Goal: Information Seeking & Learning: Find specific fact

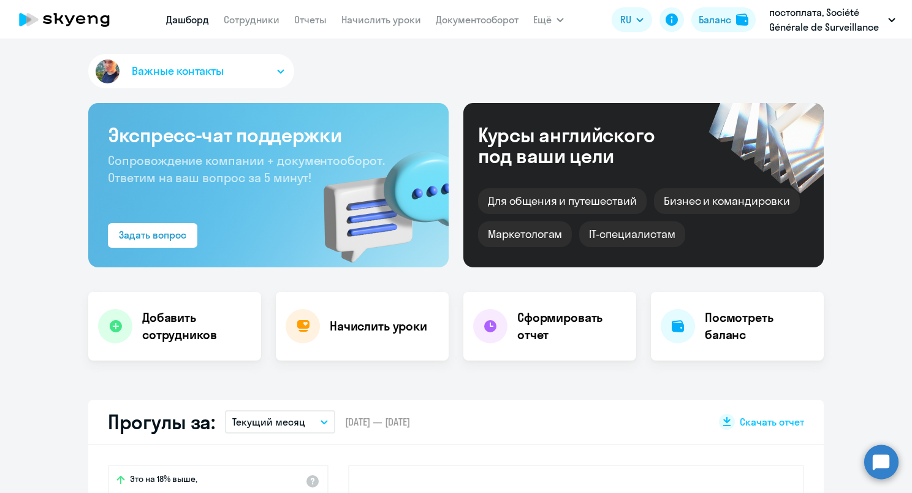
select select "30"
click at [267, 22] on link "Сотрудники" at bounding box center [252, 19] width 56 height 12
select select "30"
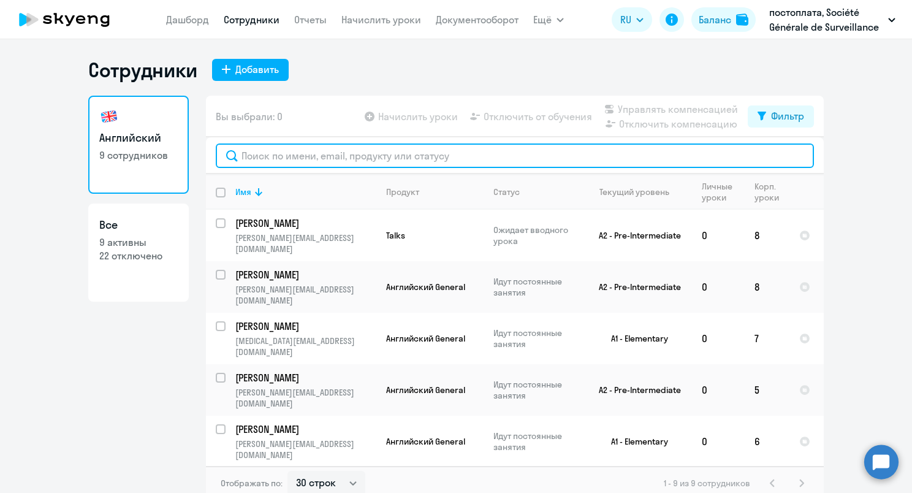
click at [349, 153] on input "text" at bounding box center [515, 155] width 598 height 25
type input "т"
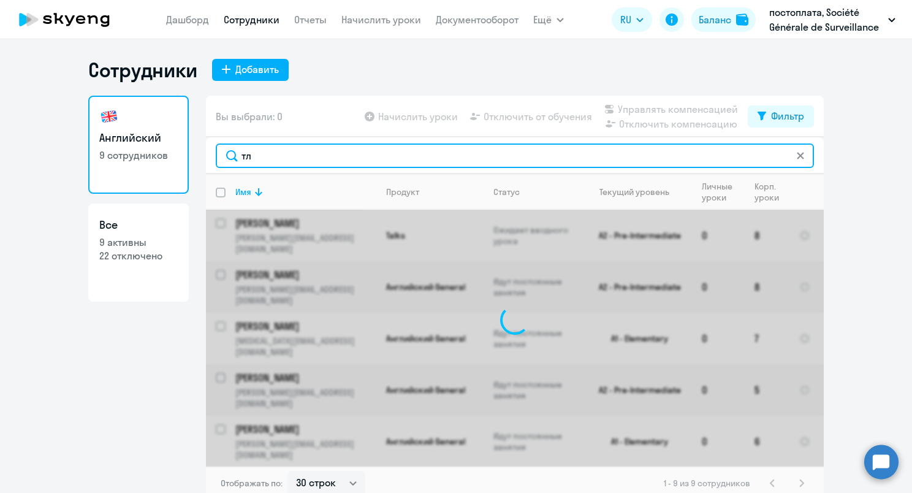
type input "т"
type input "и"
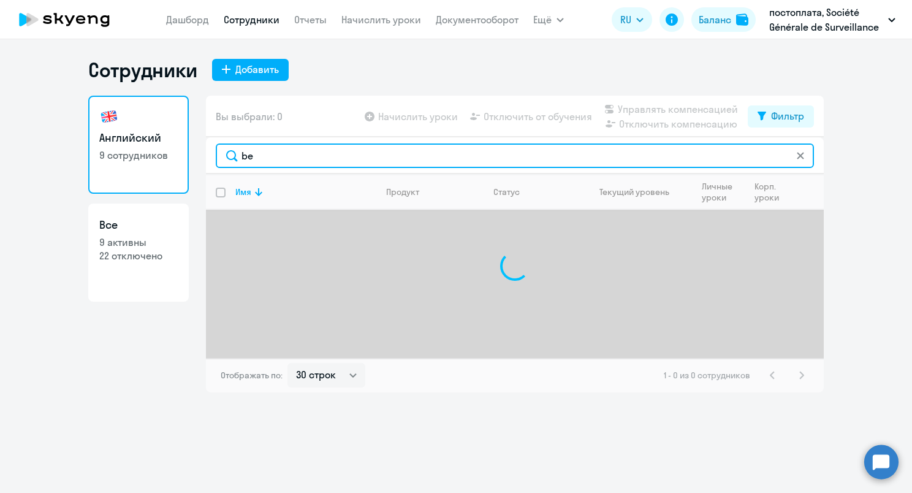
type input "b"
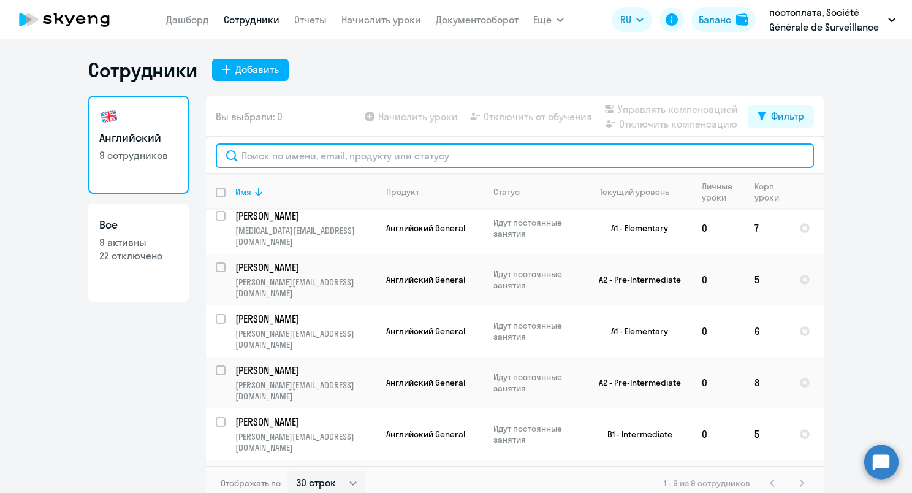
scroll to position [7, 0]
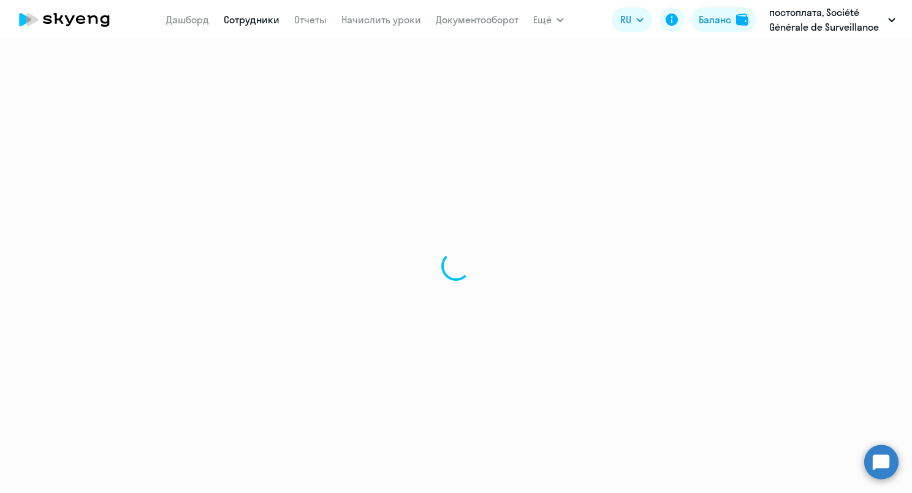
select select "english"
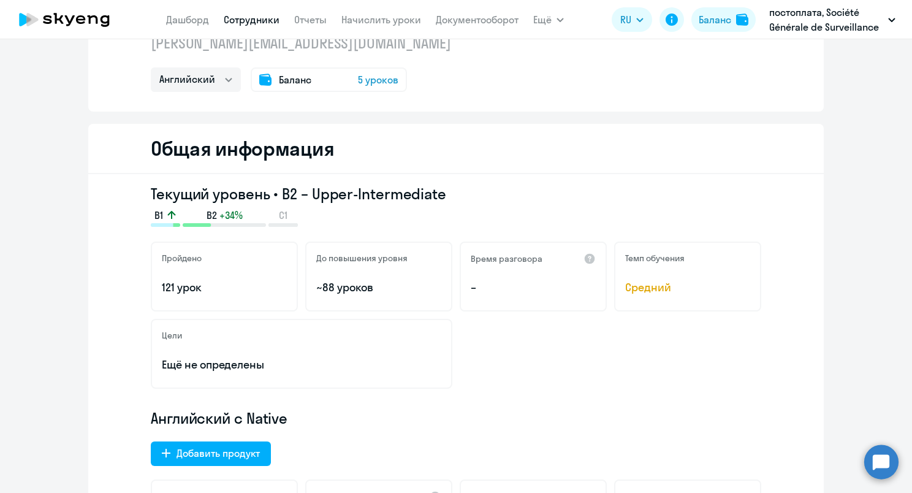
scroll to position [61, 0]
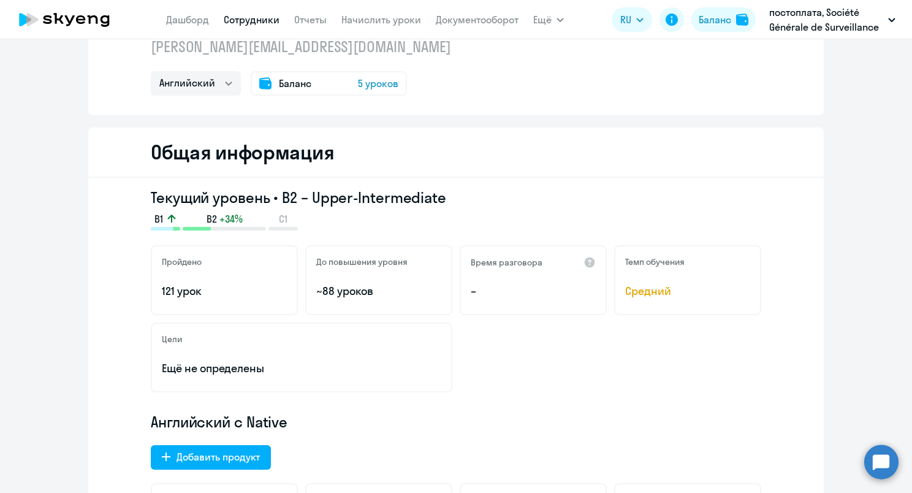
click at [537, 158] on div "Общая информация" at bounding box center [455, 152] width 735 height 50
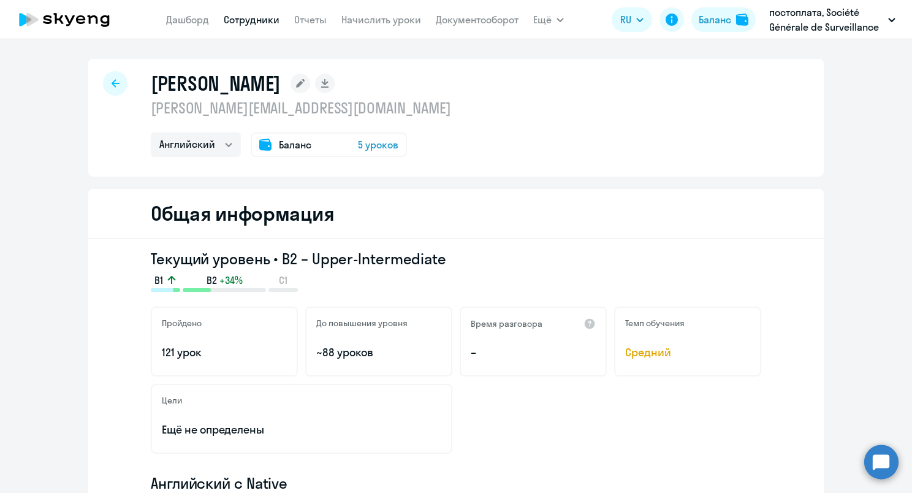
click at [594, 125] on div "[PERSON_NAME] [PERSON_NAME][EMAIL_ADDRESS][DOMAIN_NAME] Английский Баланс 5 уро…" at bounding box center [455, 118] width 735 height 118
click at [765, 107] on div "[PERSON_NAME] [PERSON_NAME][EMAIL_ADDRESS][DOMAIN_NAME] Английский Баланс 5 уро…" at bounding box center [455, 118] width 735 height 118
click at [243, 16] on link "Сотрудники" at bounding box center [252, 19] width 56 height 12
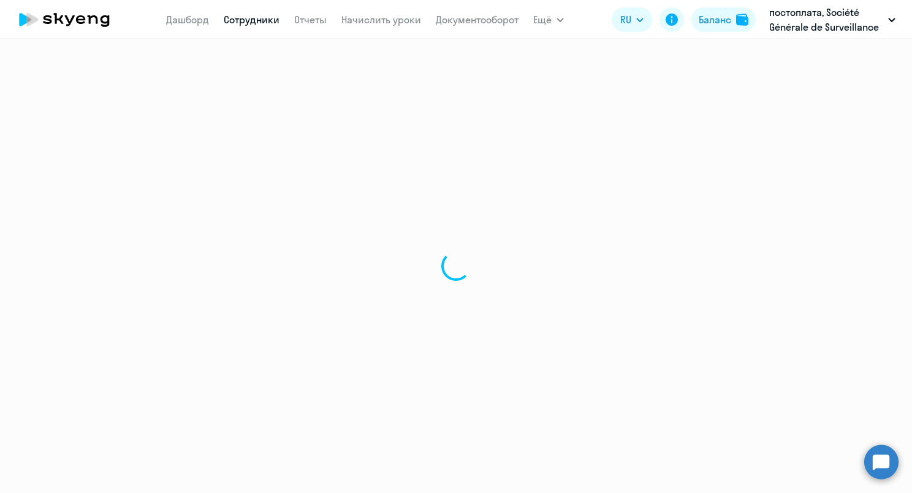
select select "30"
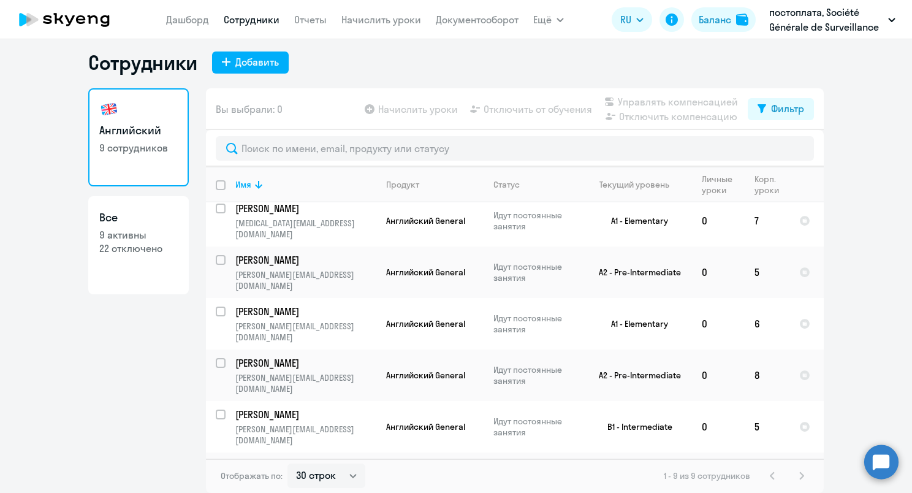
scroll to position [108, 0]
